Goal: Find specific fact: Find specific fact

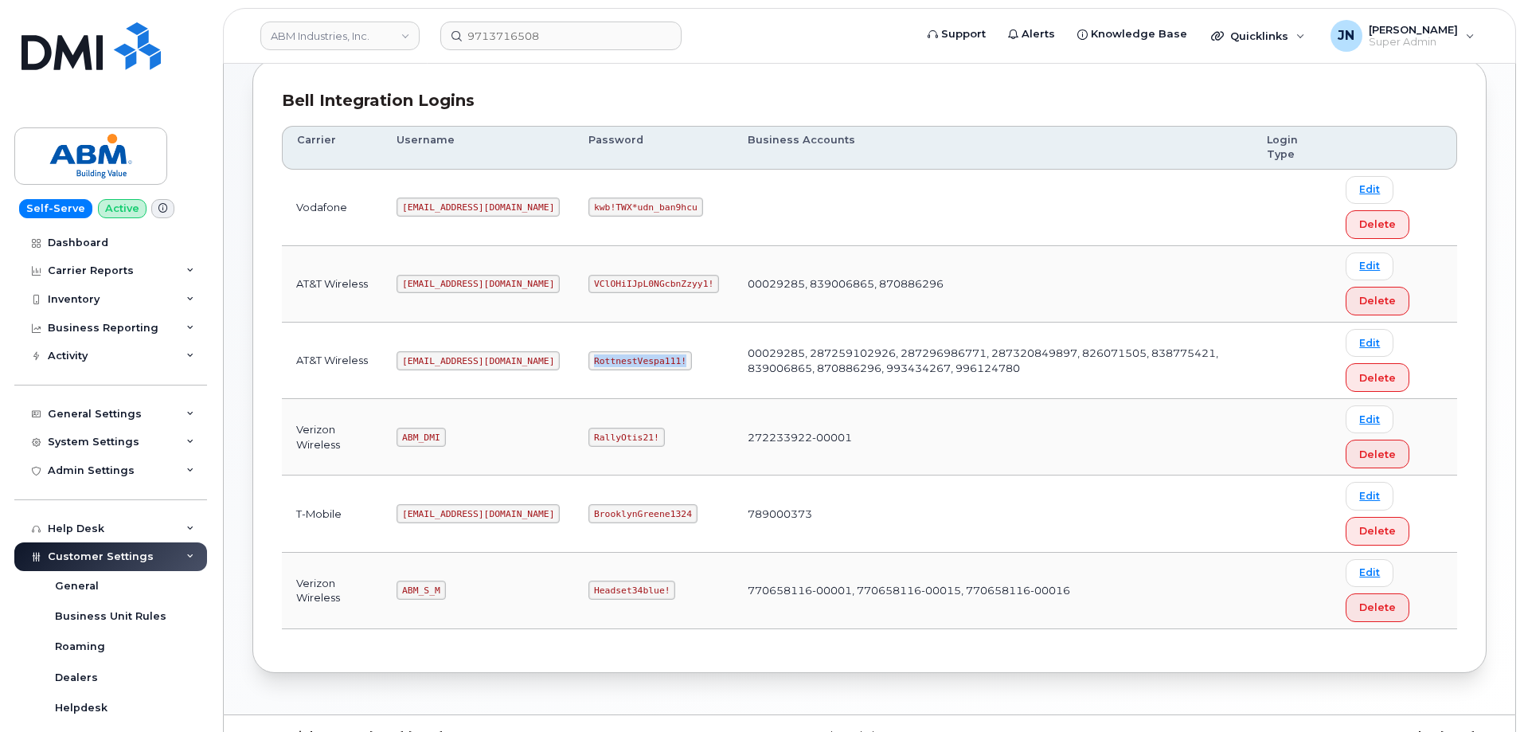
scroll to position [213, 0]
click at [440, 357] on code "[EMAIL_ADDRESS][DOMAIN_NAME]" at bounding box center [477, 357] width 163 height 19
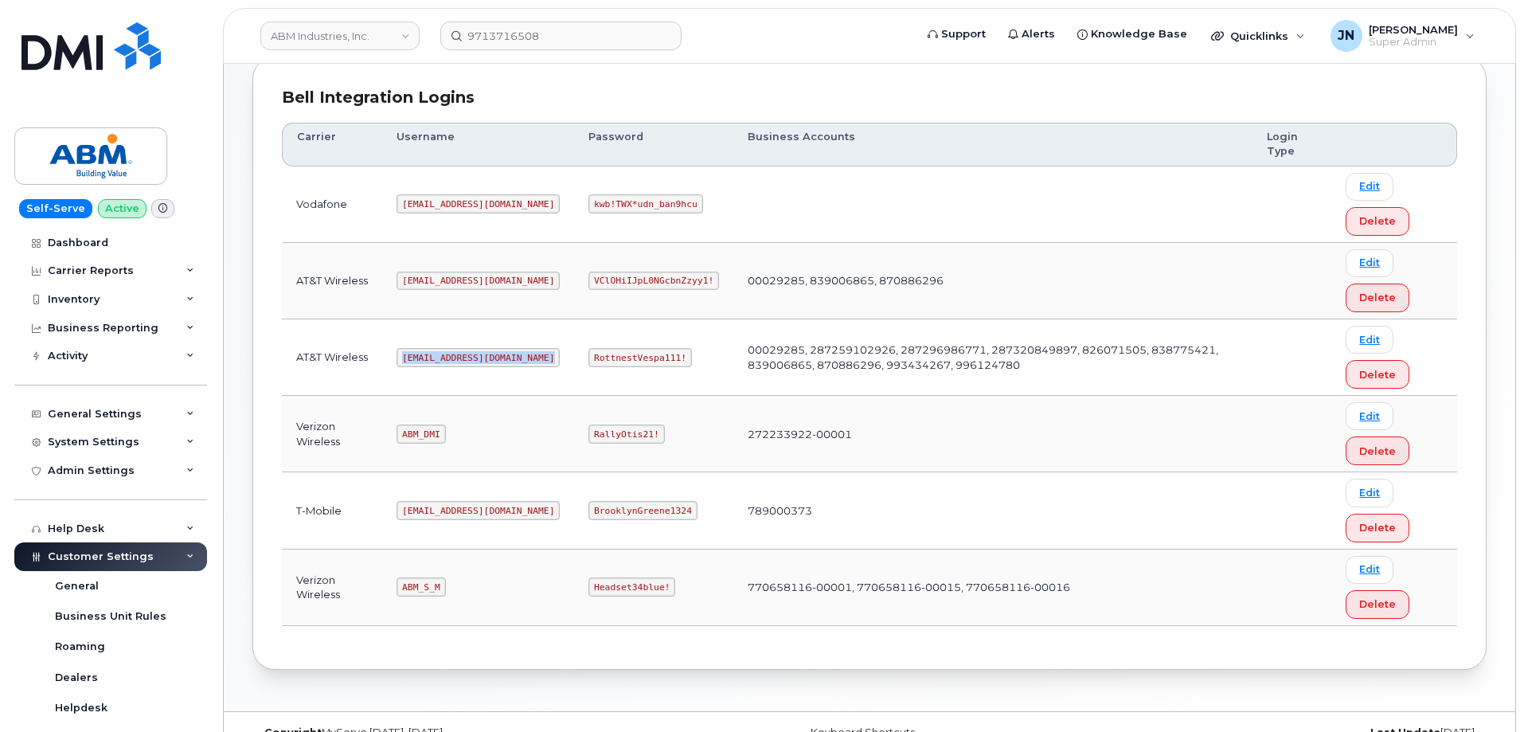
click at [439, 359] on code "[EMAIL_ADDRESS][DOMAIN_NAME]" at bounding box center [477, 357] width 163 height 19
copy code "[EMAIL_ADDRESS][DOMAIN_NAME]"
click at [588, 353] on code "RottnestVespa111!" at bounding box center [639, 357] width 103 height 19
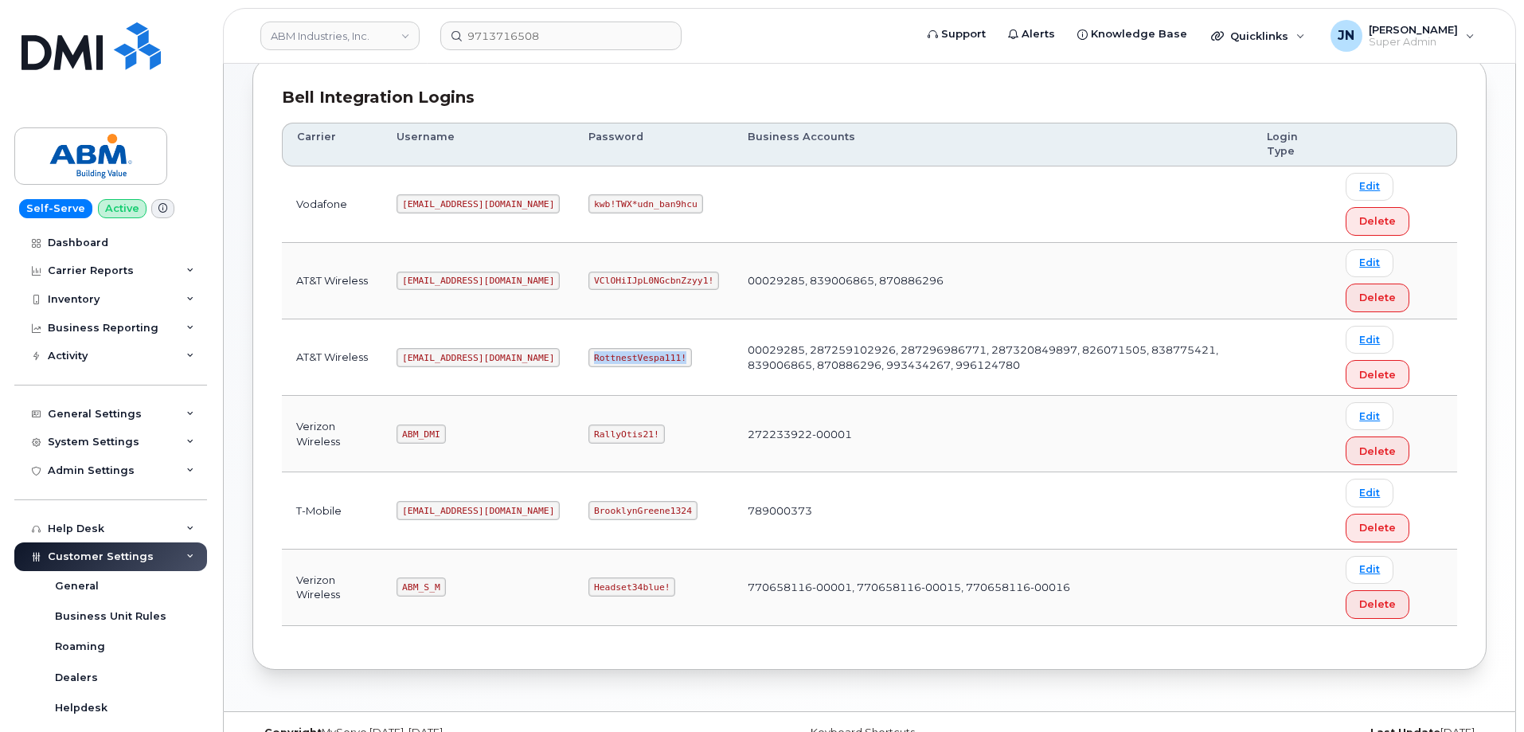
copy code "RottnestVespa111!"
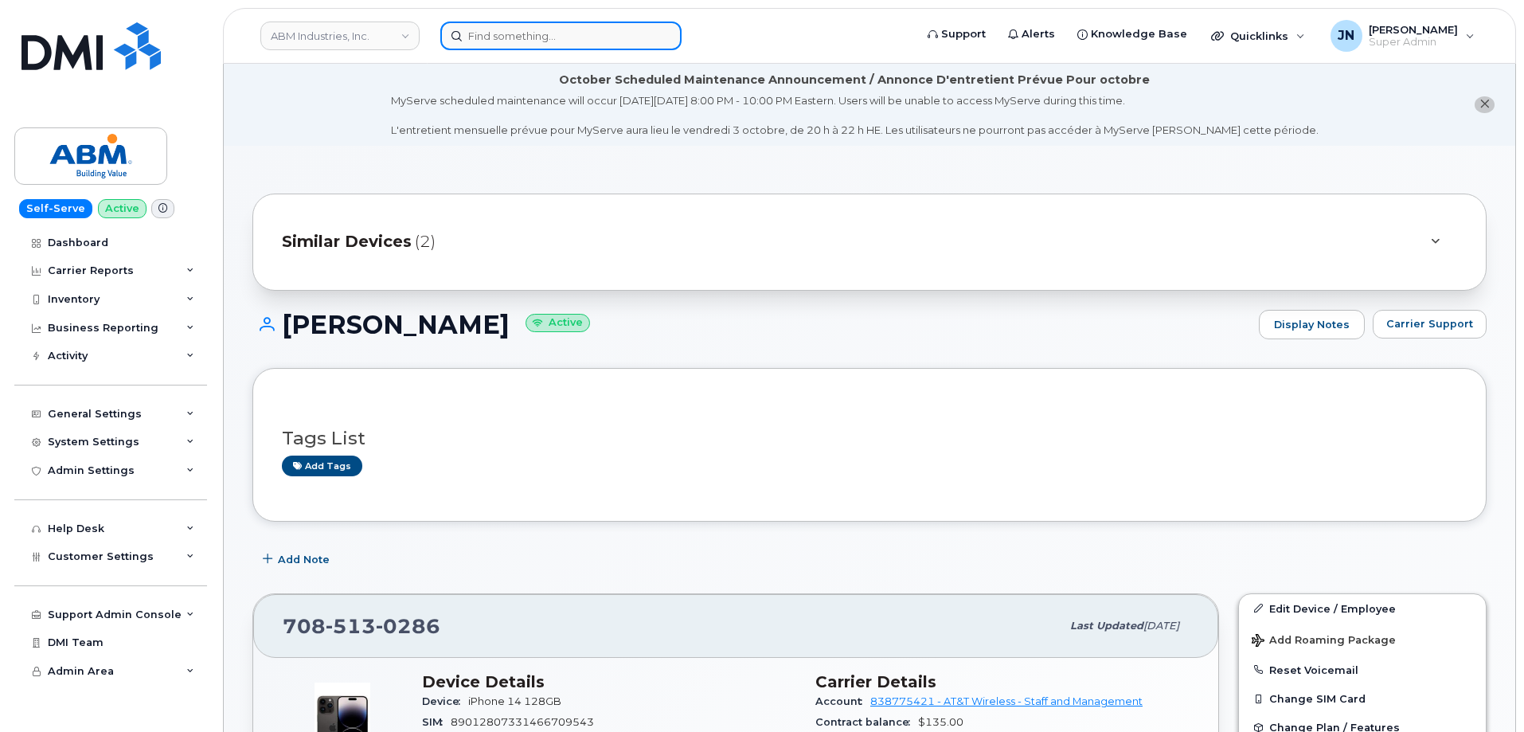
click at [490, 33] on input at bounding box center [560, 35] width 241 height 29
paste input "843-489-9051"
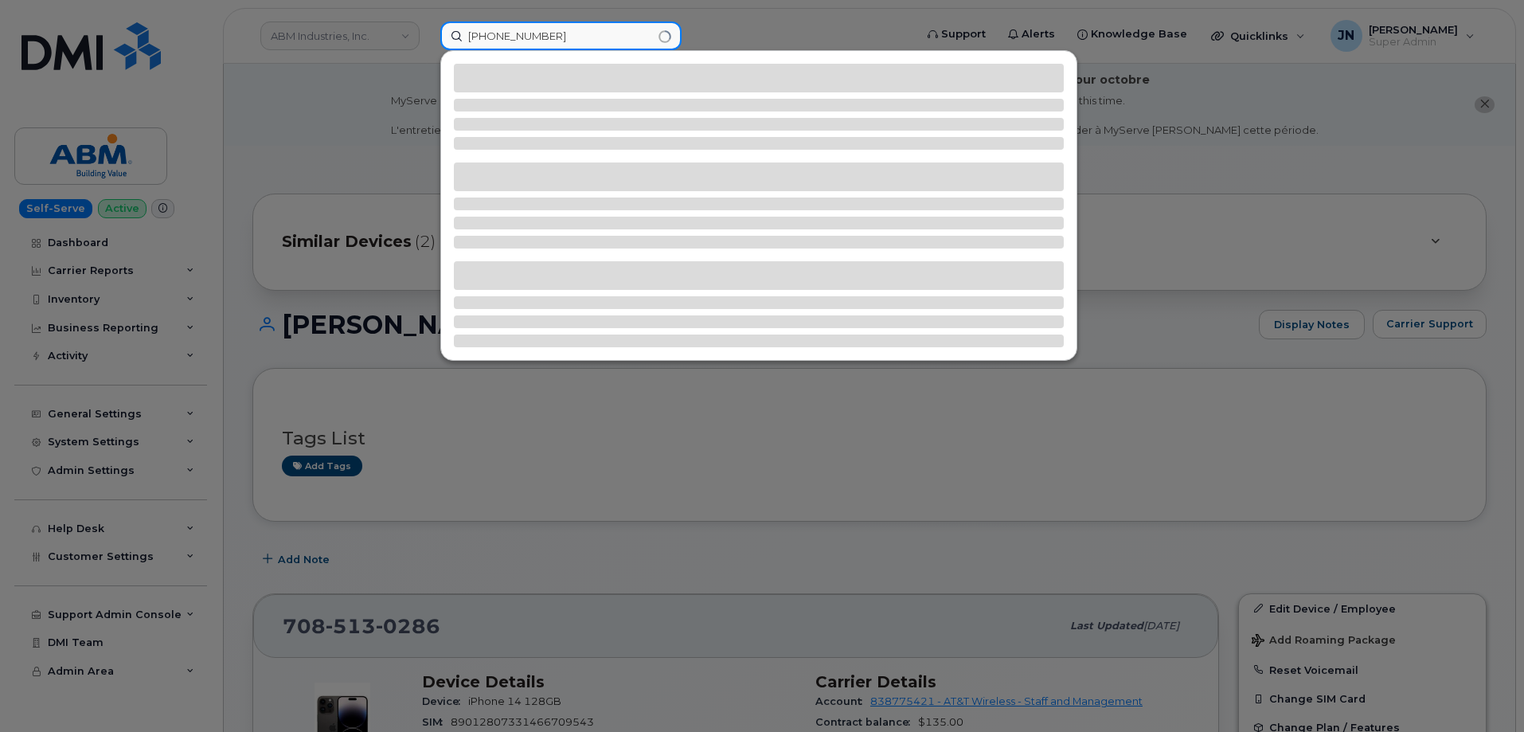
type input "843-489-9051"
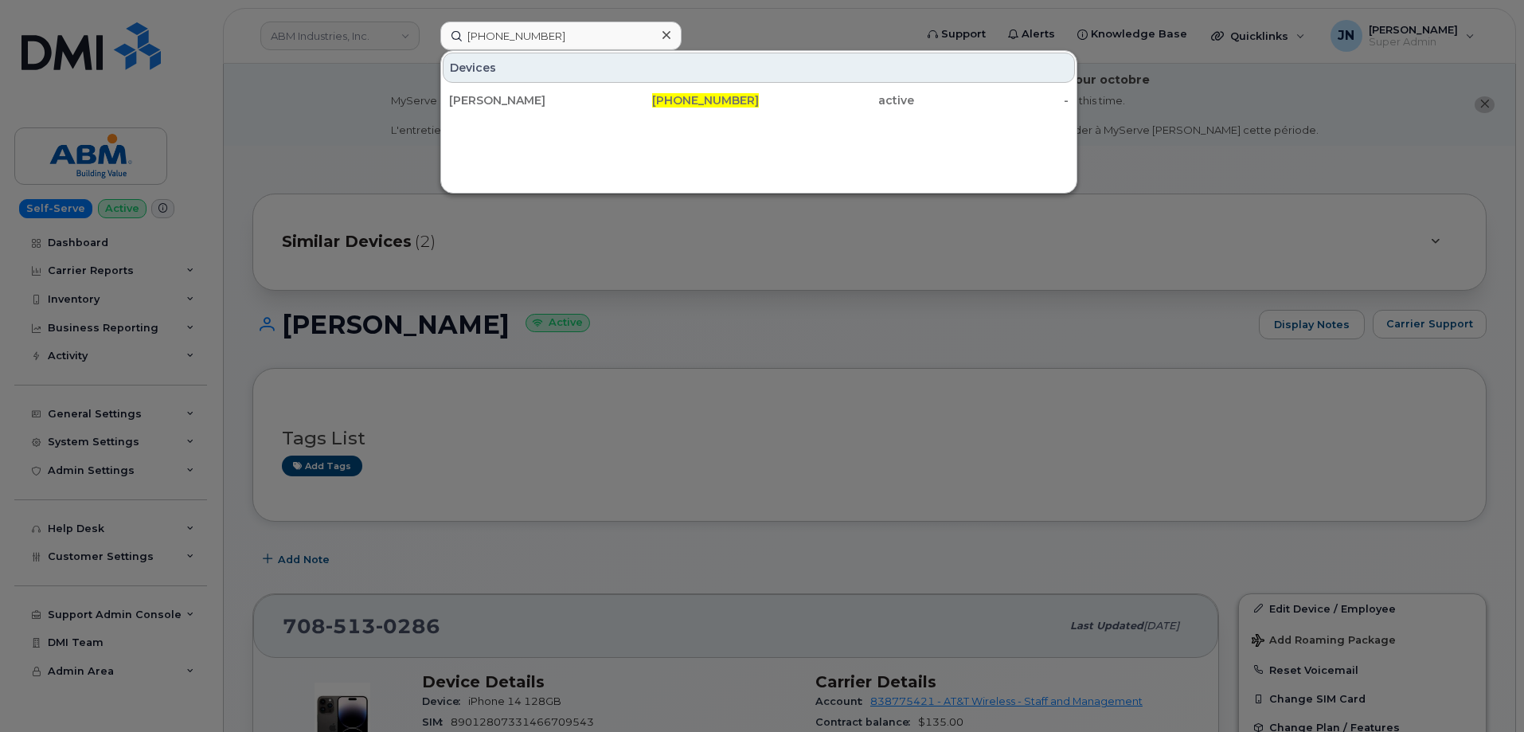
drag, startPoint x: 697, startPoint y: 98, endPoint x: 820, endPoint y: 134, distance: 127.7
click at [698, 98] on span "843-489-9051" at bounding box center [705, 100] width 107 height 14
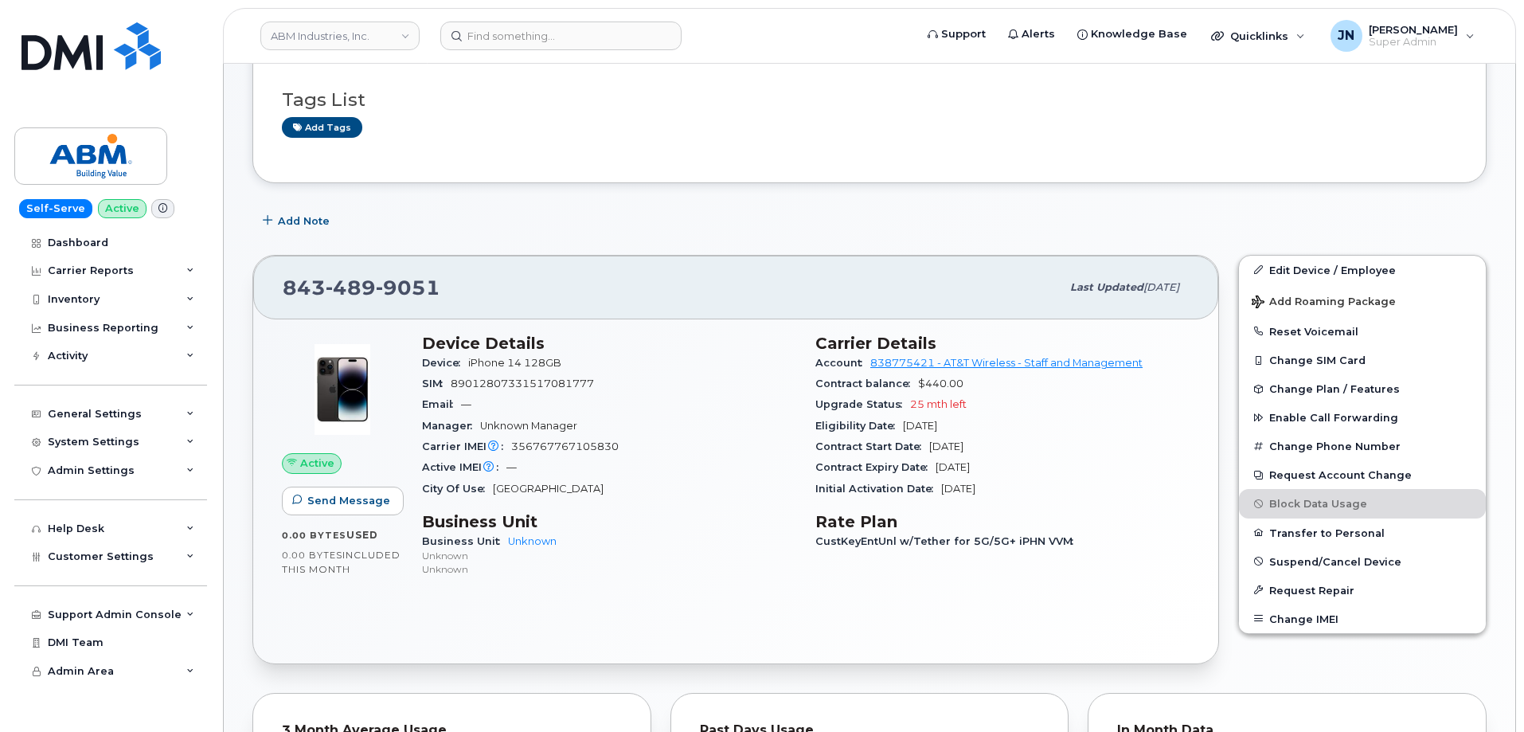
scroll to position [213, 0]
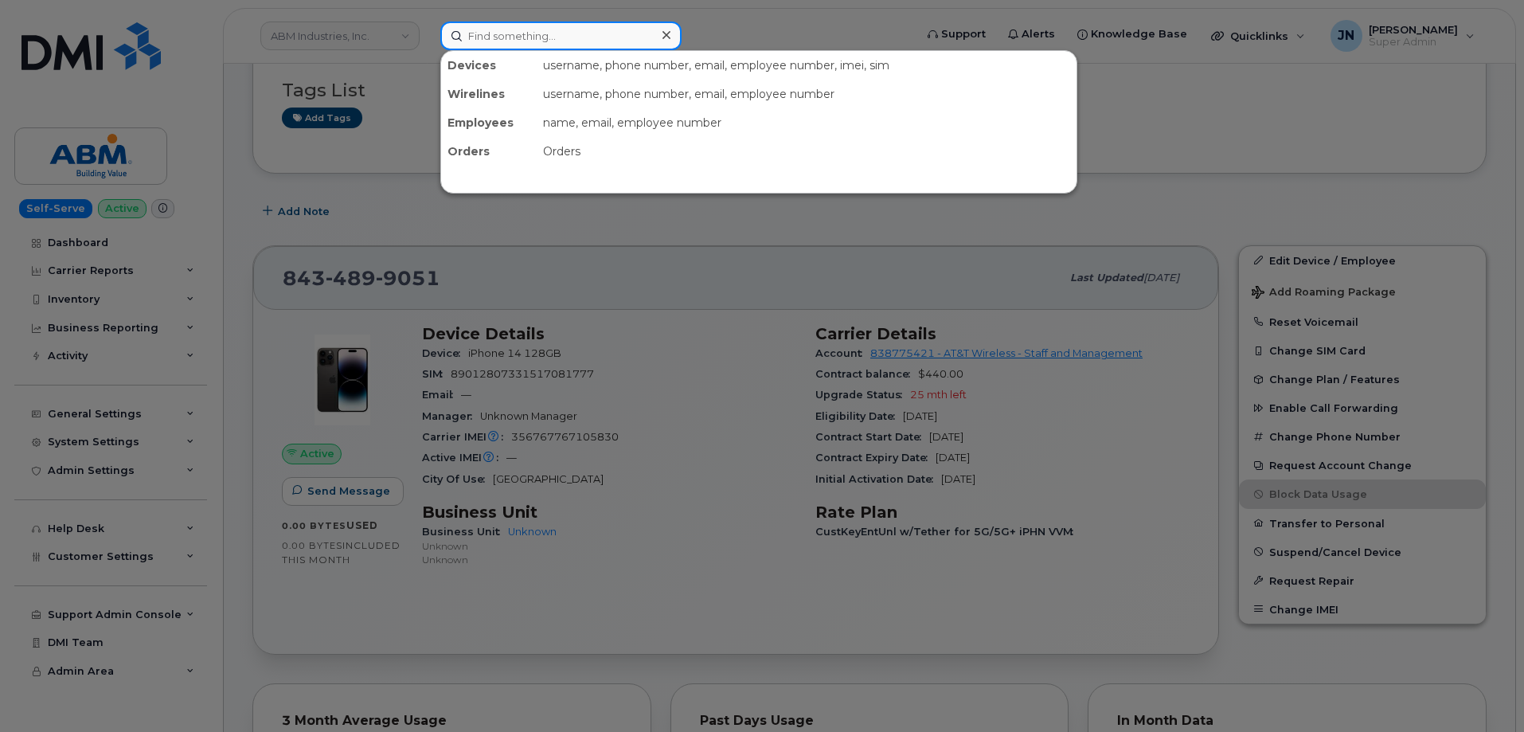
click at [603, 36] on input at bounding box center [560, 35] width 241 height 29
paste input "3375259096"
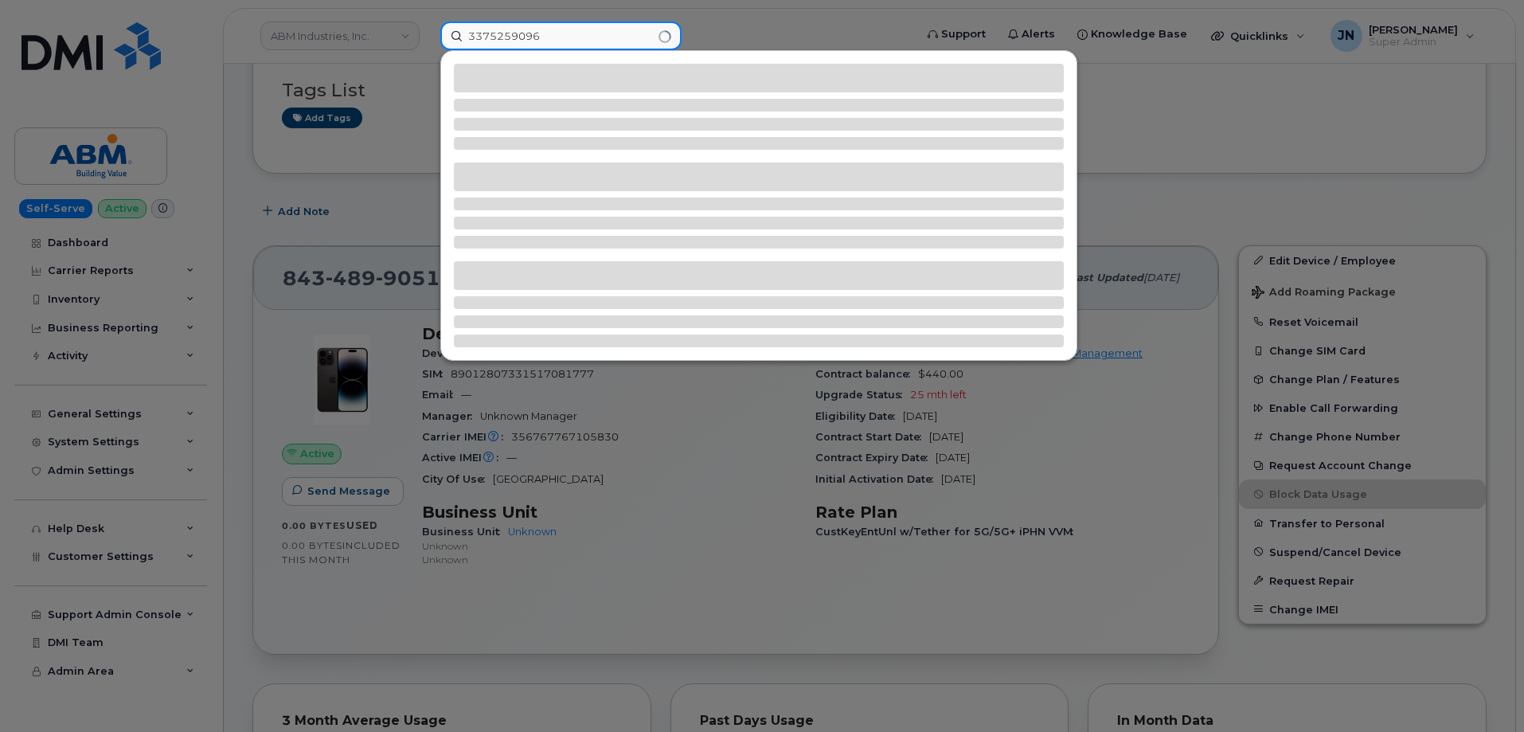
type input "3375259096"
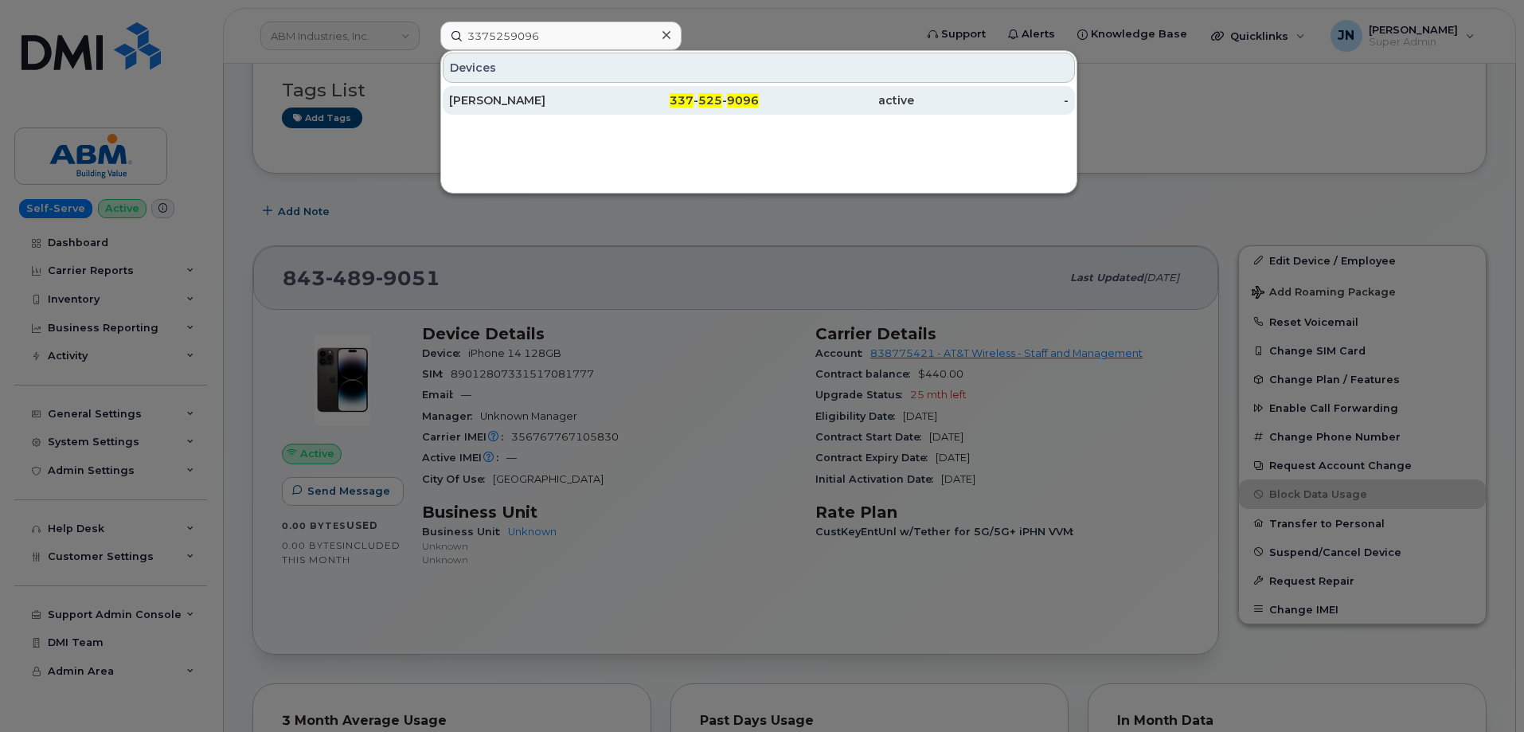
click at [762, 107] on div "active" at bounding box center [836, 100] width 155 height 16
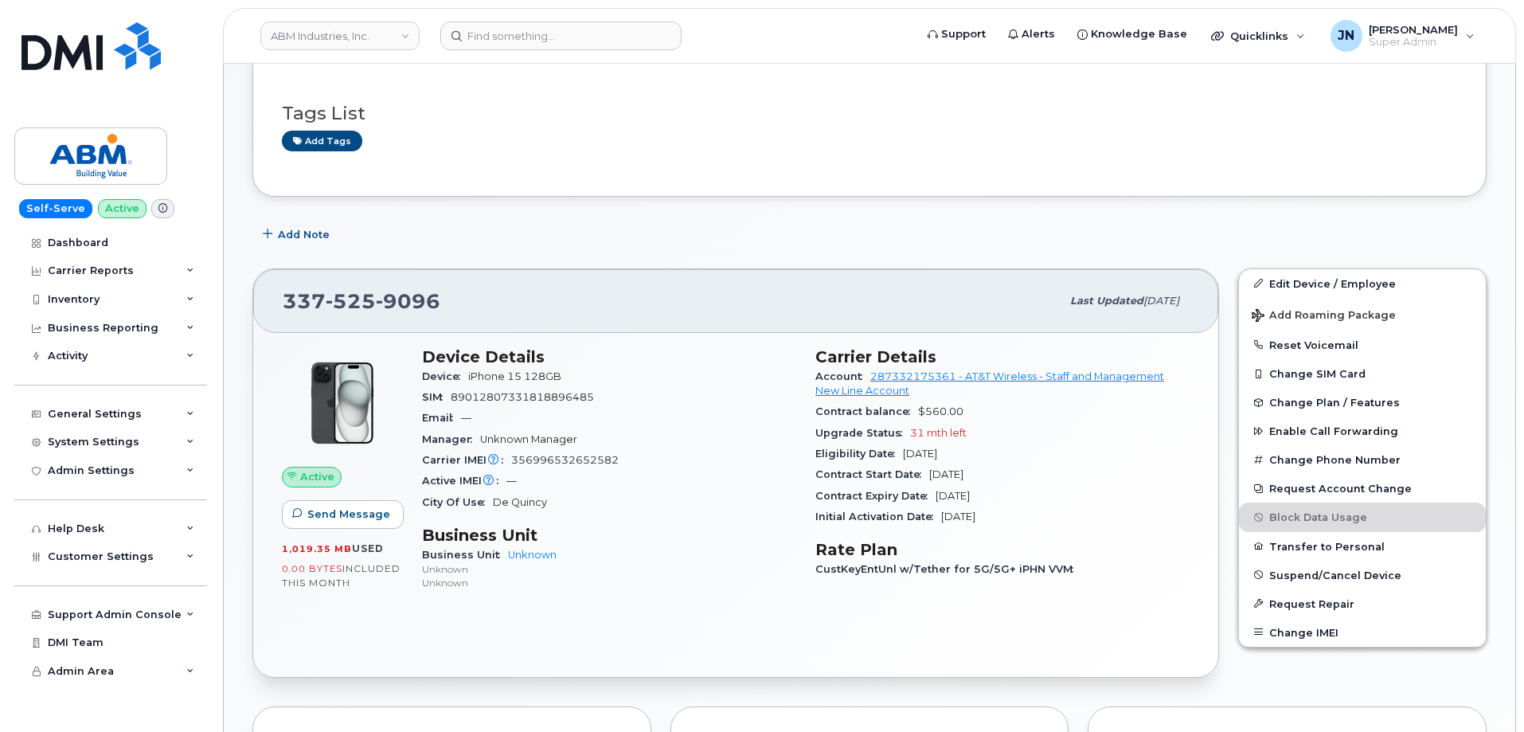
scroll to position [213, 0]
